Goal: Communication & Community: Answer question/provide support

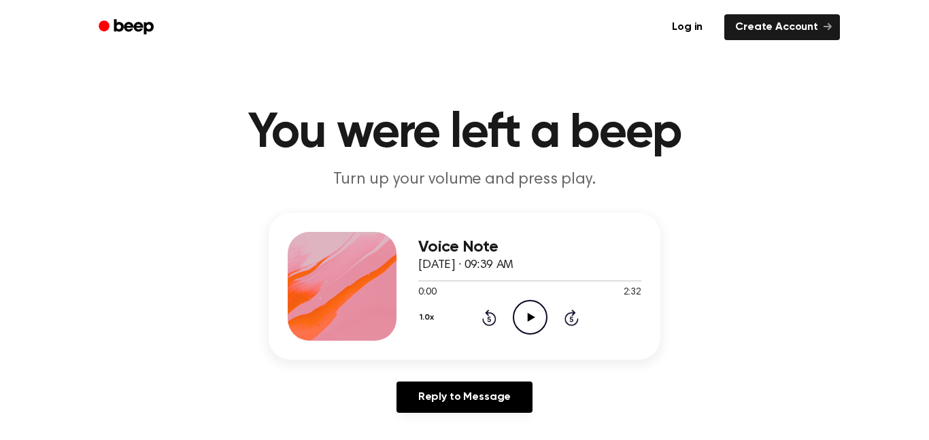
click at [430, 317] on button "1.0x" at bounding box center [428, 317] width 20 height 23
click at [449, 436] on div "1.5x" at bounding box center [444, 443] width 52 height 25
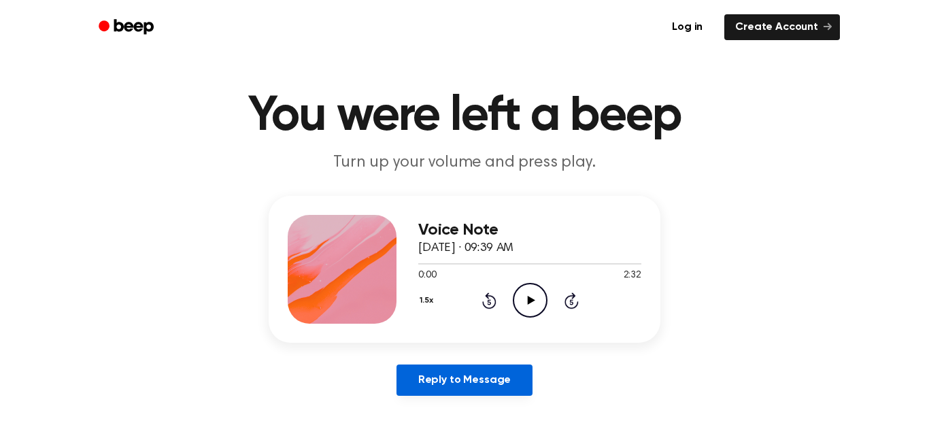
click at [432, 377] on link "Reply to Message" at bounding box center [464, 379] width 136 height 31
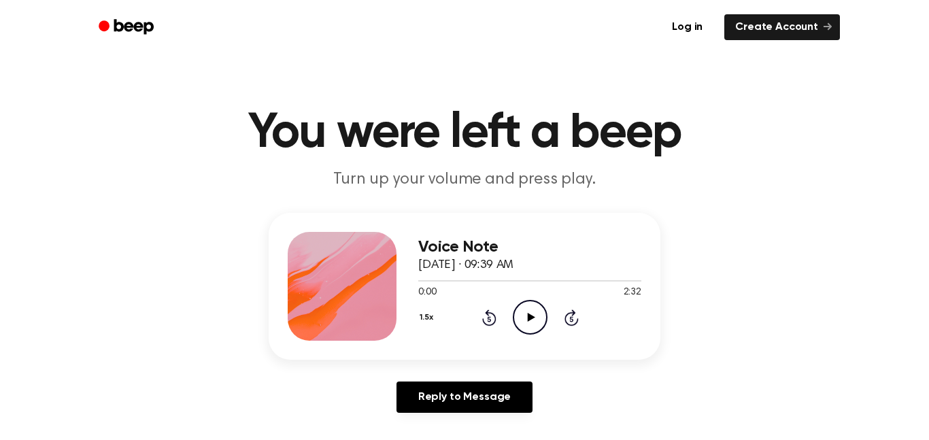
scroll to position [2, 0]
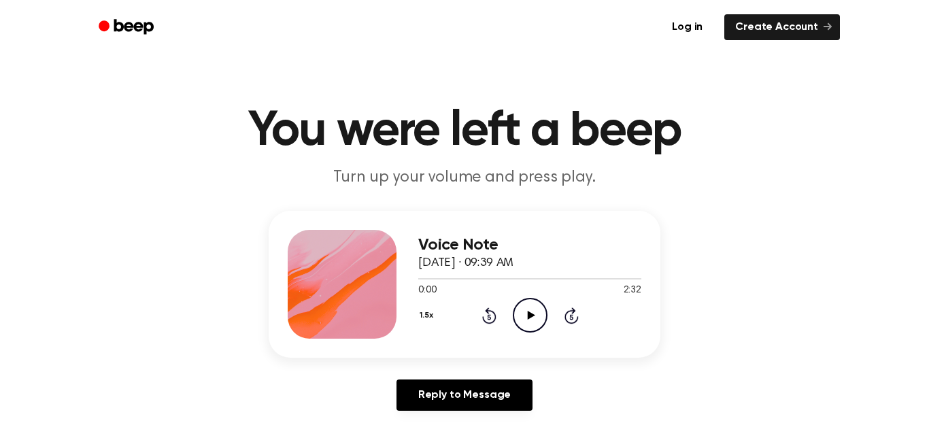
click at [521, 313] on icon "Play Audio" at bounding box center [530, 315] width 35 height 35
click at [429, 311] on button "1.5x" at bounding box center [428, 315] width 20 height 23
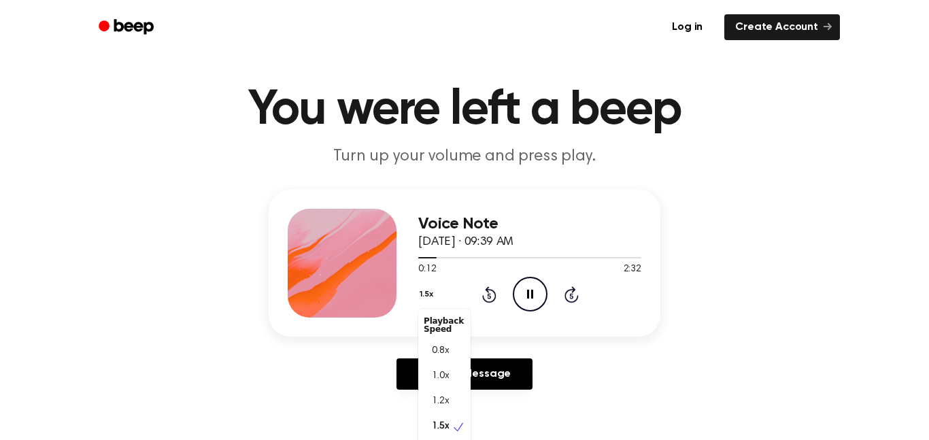
scroll to position [6, 0]
